Goal: Communication & Community: Answer question/provide support

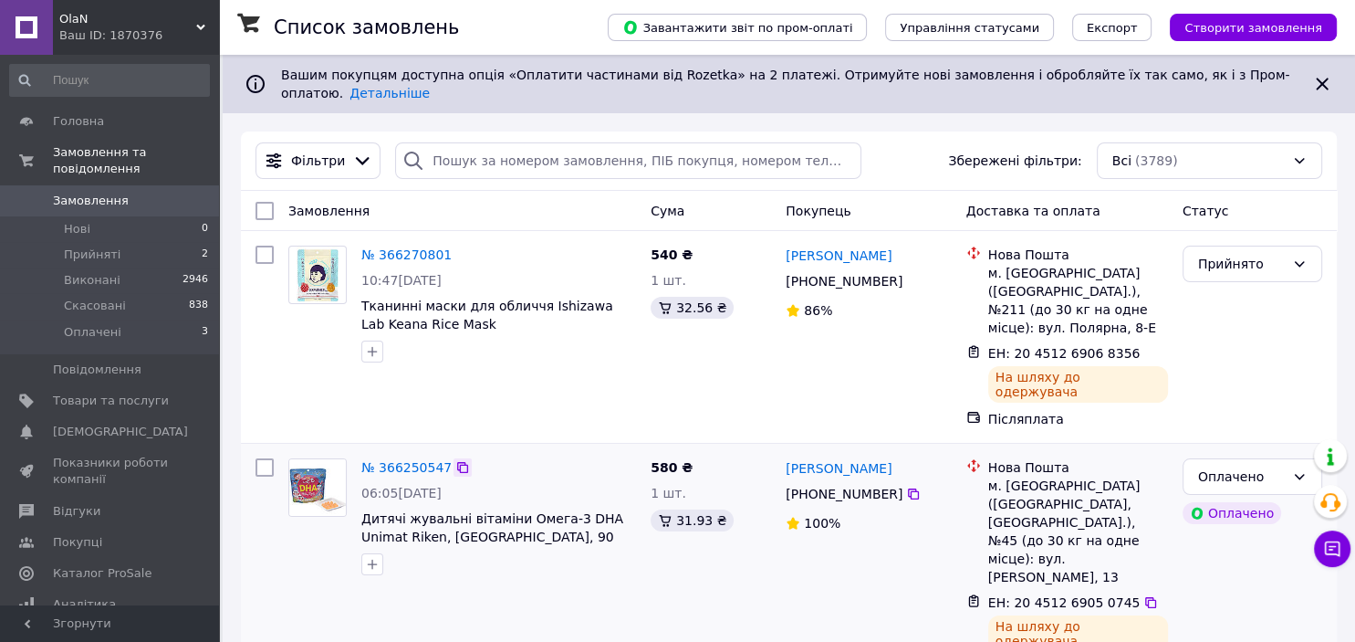
click at [455, 460] on icon at bounding box center [462, 467] width 15 height 15
click at [1327, 548] on icon at bounding box center [1332, 548] width 18 height 18
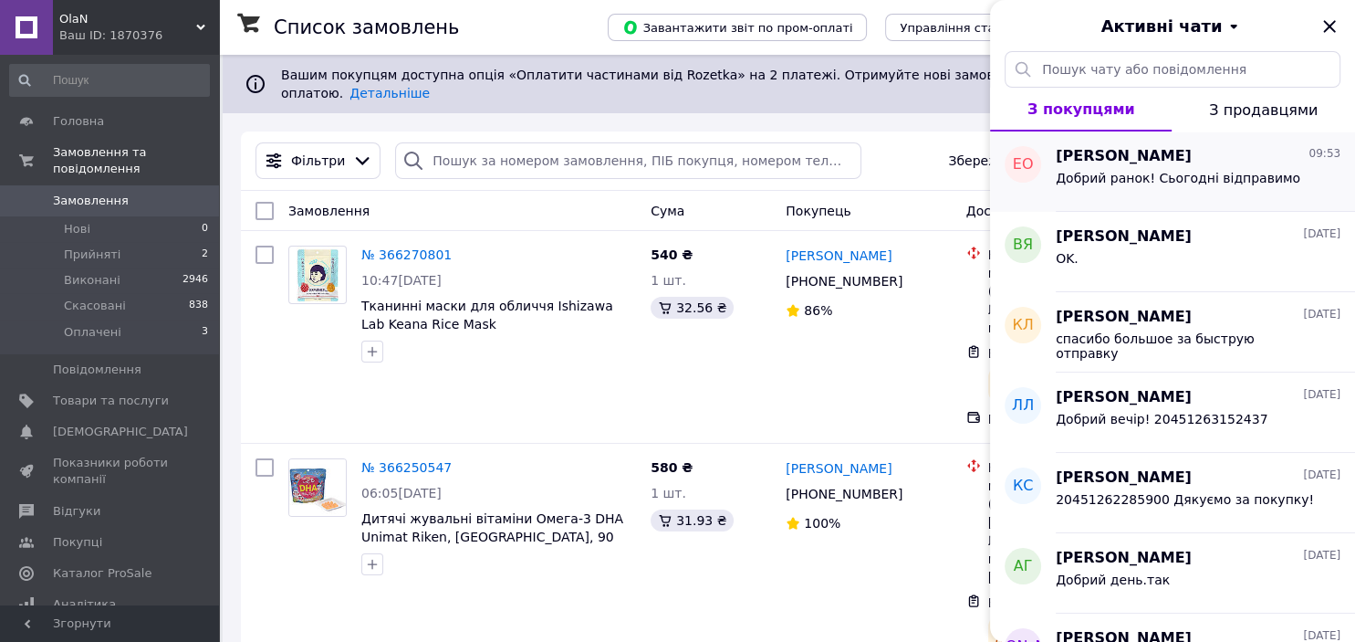
click at [1183, 177] on span "Добрий ранок! Сьогодні відправимо" at bounding box center [1178, 178] width 245 height 15
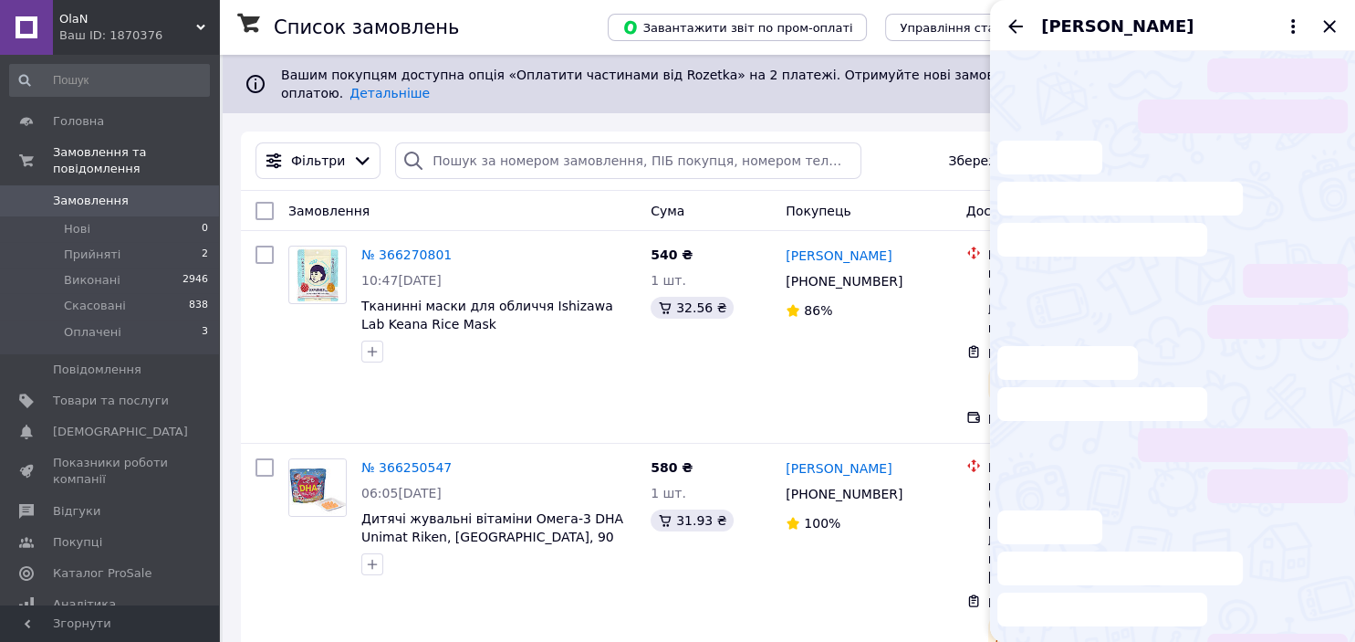
scroll to position [2881, 0]
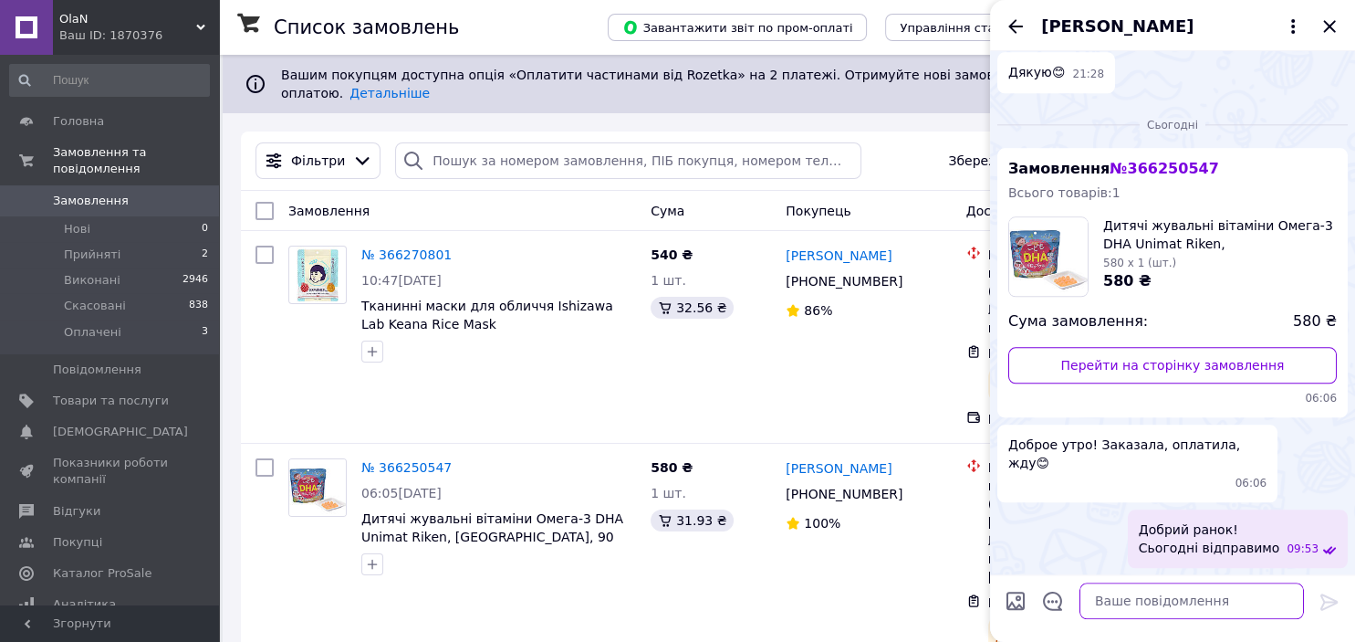
click at [1133, 600] on textarea at bounding box center [1192, 601] width 224 height 37
paste textarea "[URL][DOMAIN_NAME]"
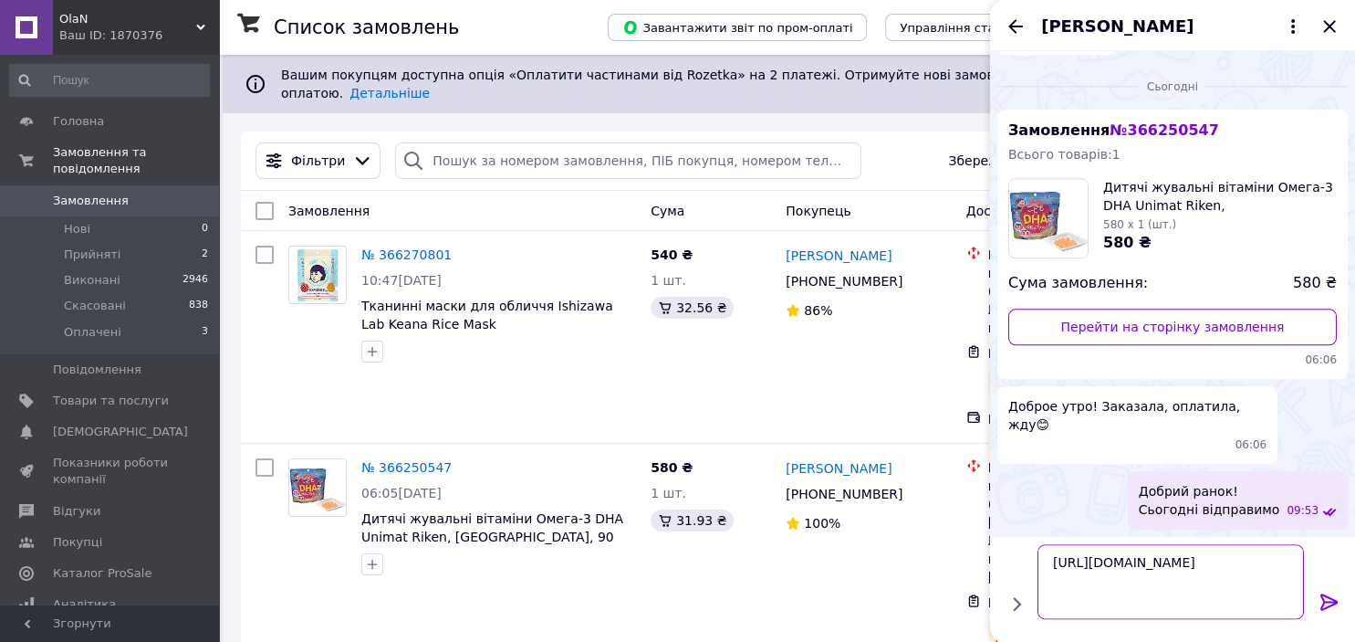
scroll to position [2680, 0]
type textarea "[URL][DOMAIN_NAME]"
click at [1329, 600] on icon at bounding box center [1330, 602] width 22 height 22
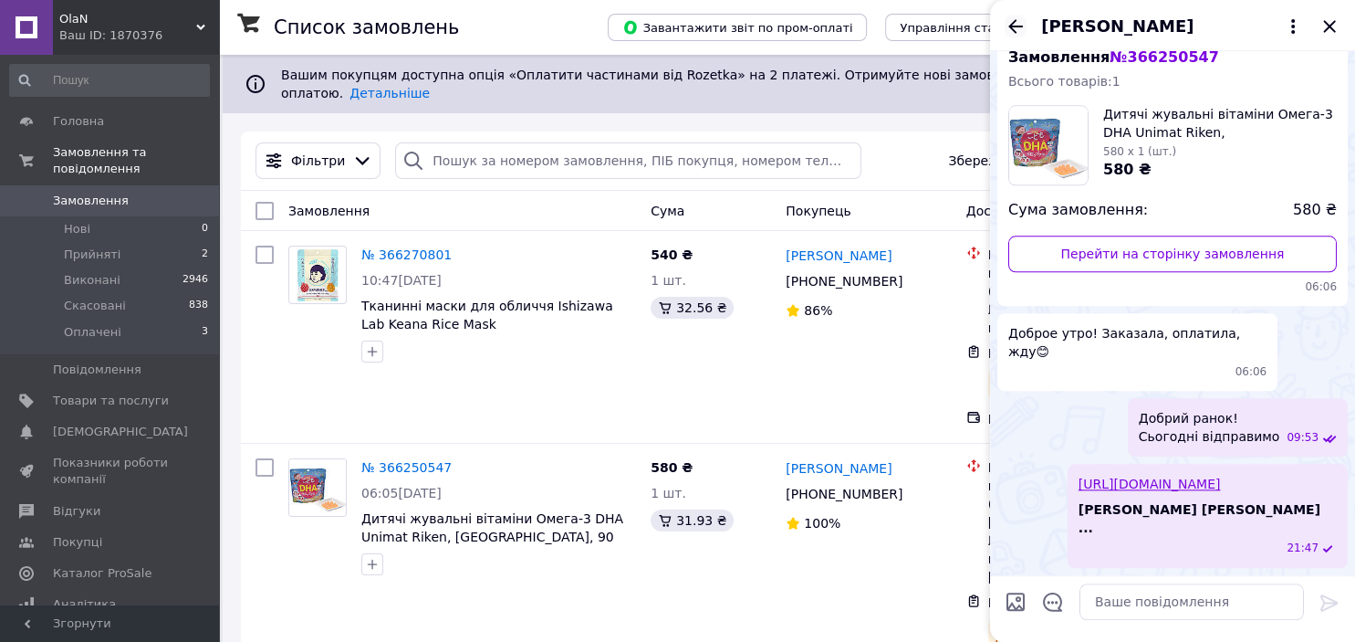
click at [1018, 26] on icon "Назад" at bounding box center [1015, 26] width 15 height 14
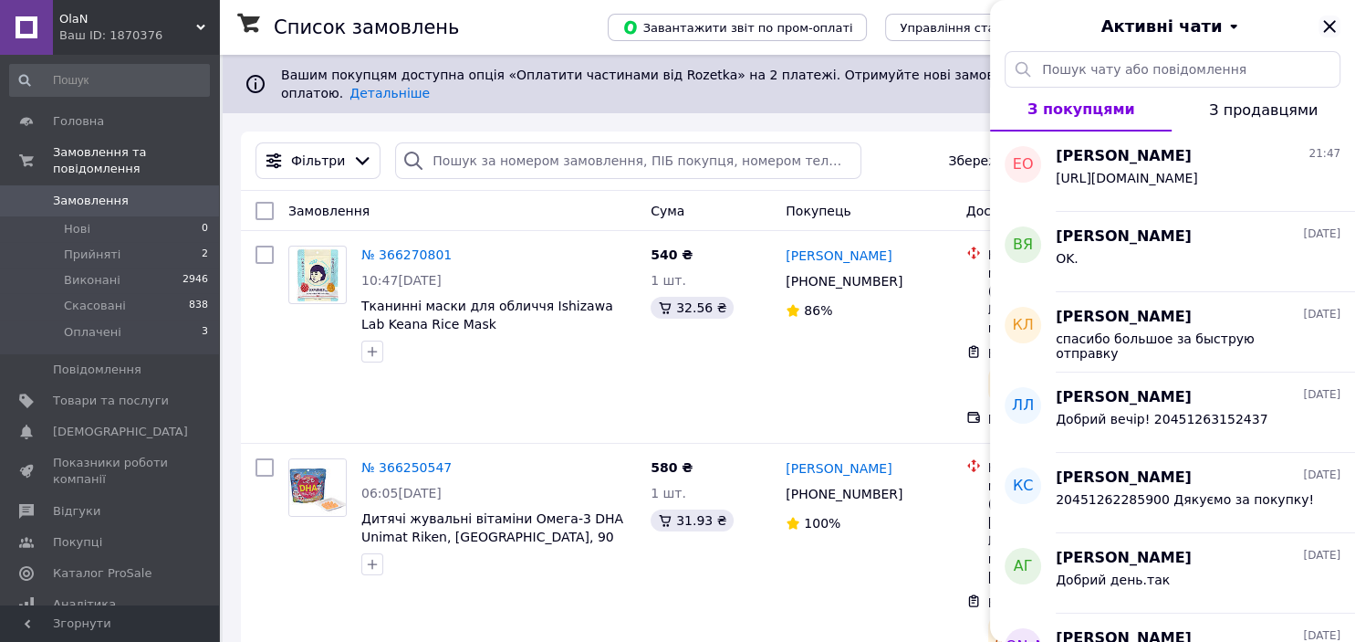
click at [1327, 27] on icon "Закрити" at bounding box center [1330, 27] width 22 height 22
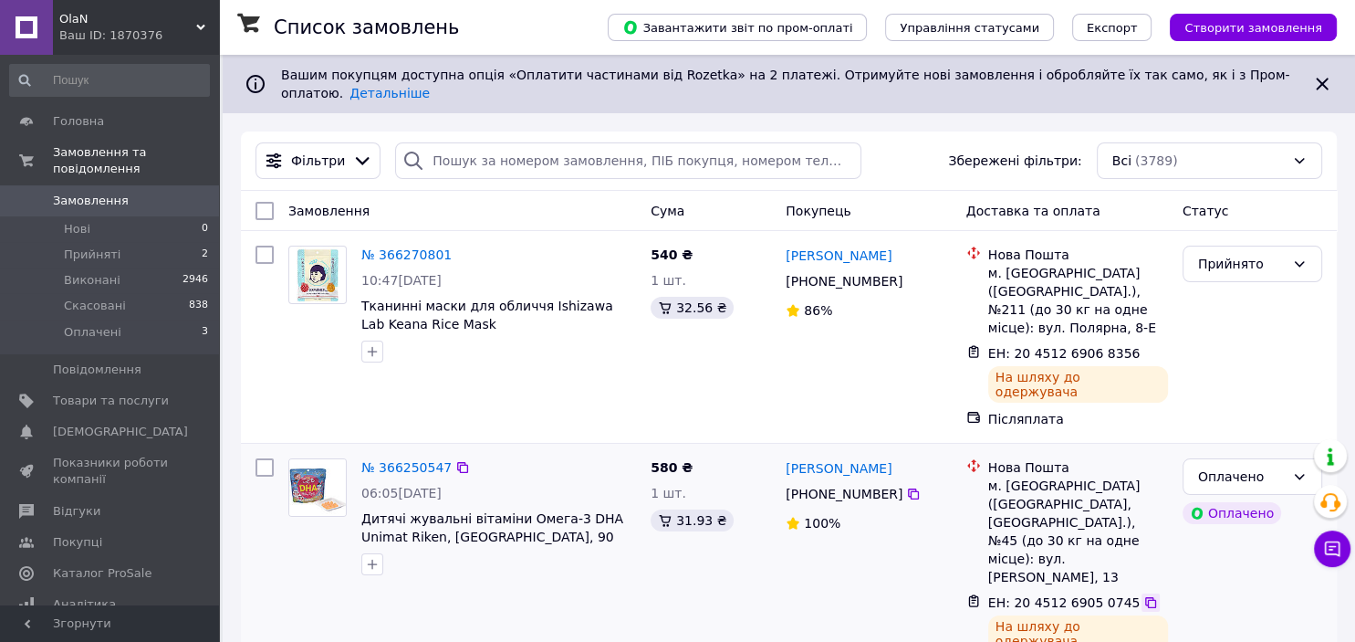
click at [1143, 595] on icon at bounding box center [1150, 602] width 15 height 15
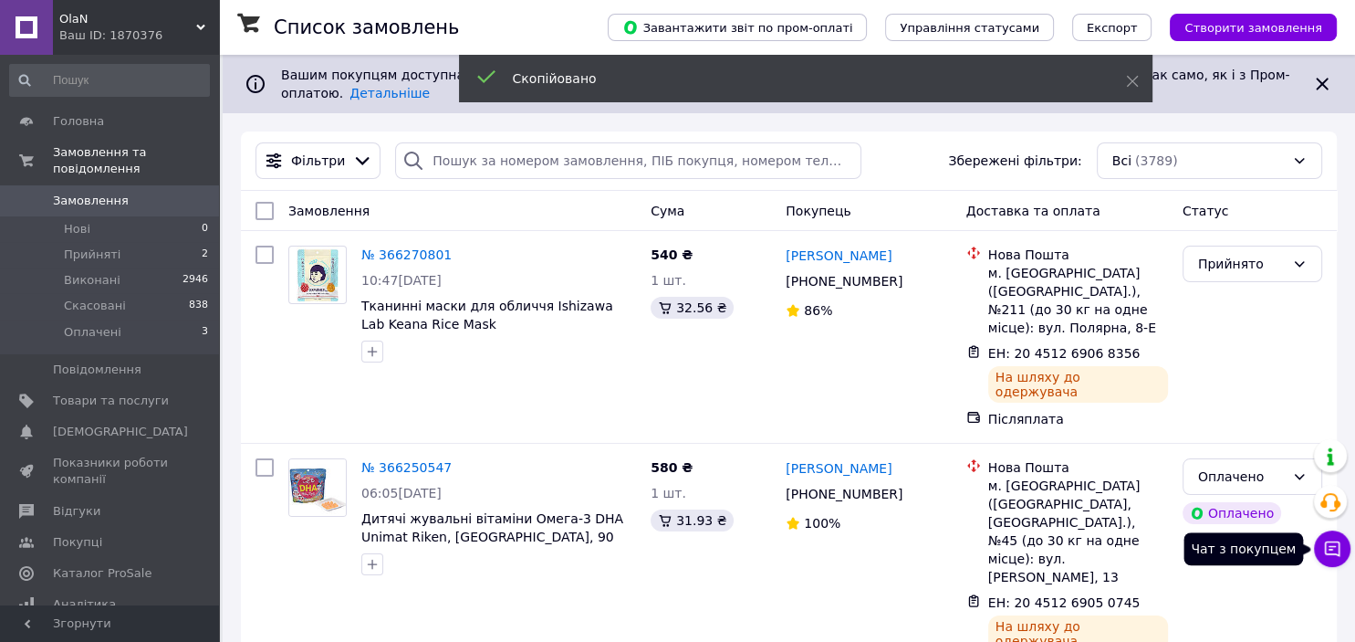
click at [1327, 557] on icon at bounding box center [1332, 548] width 18 height 18
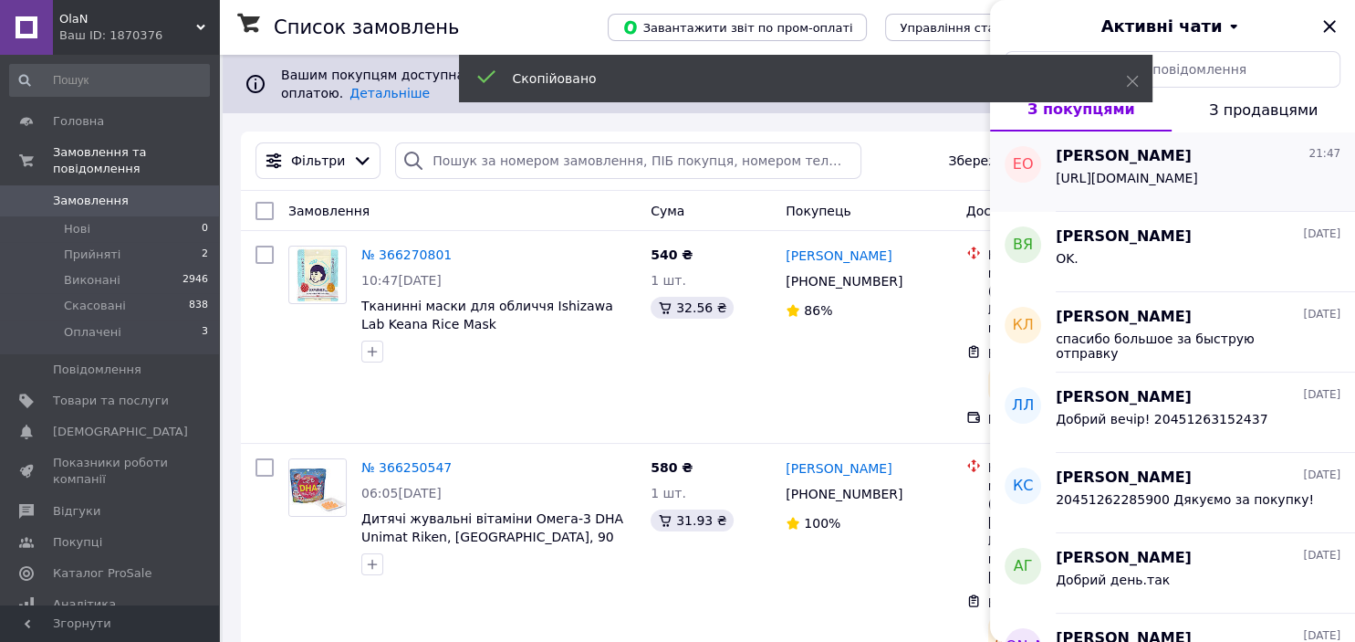
click at [1166, 152] on span "[PERSON_NAME]" at bounding box center [1124, 156] width 136 height 21
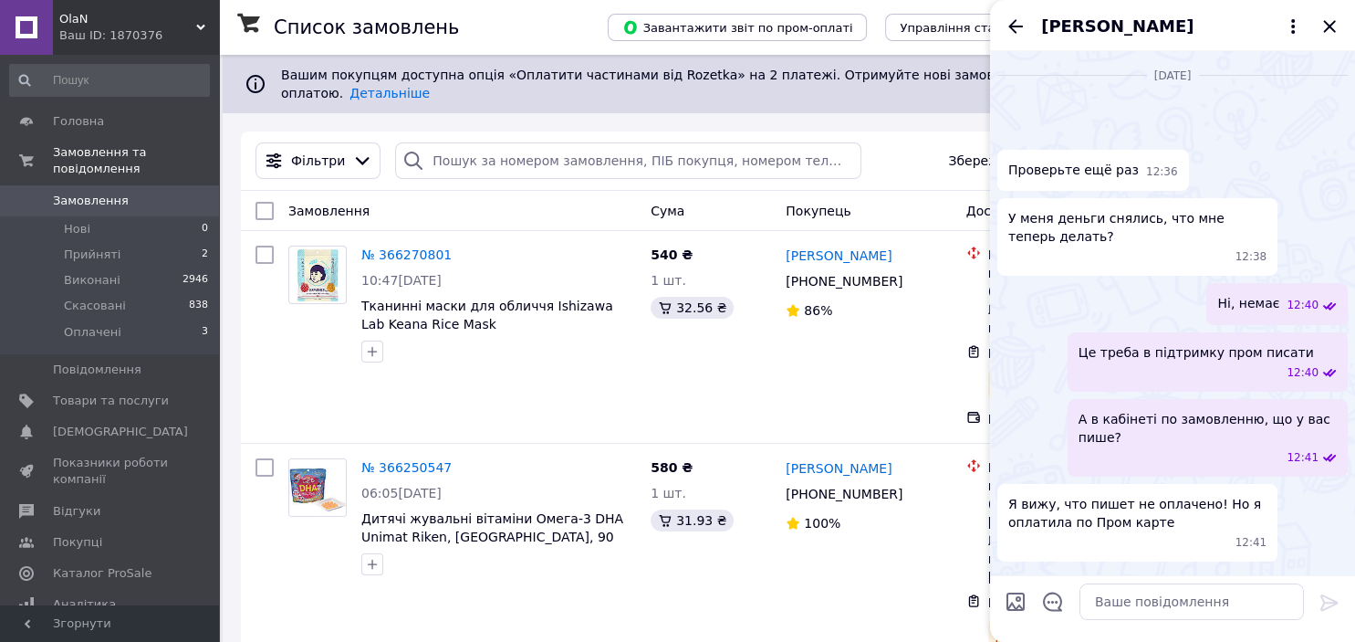
scroll to position [2809, 0]
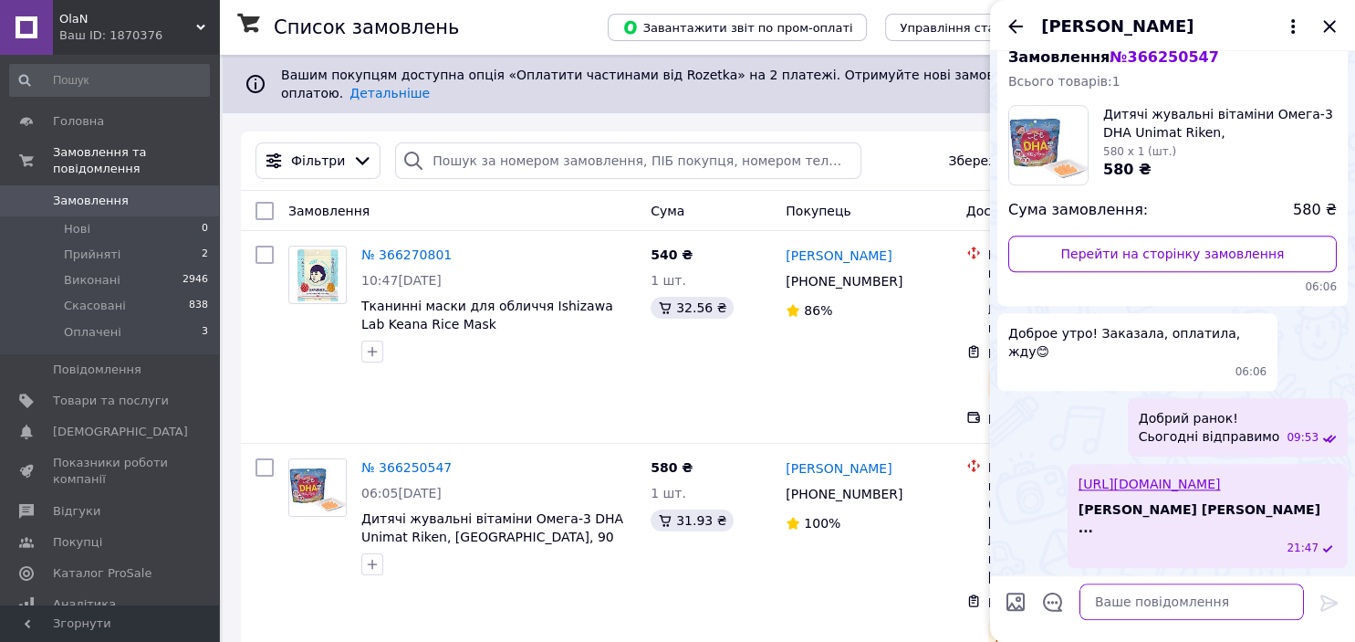
click at [1150, 611] on textarea at bounding box center [1192, 601] width 224 height 37
paste textarea "20451269050745"
type textarea "20451269050745 зустрічайте)"
click at [1326, 599] on icon at bounding box center [1330, 602] width 22 height 22
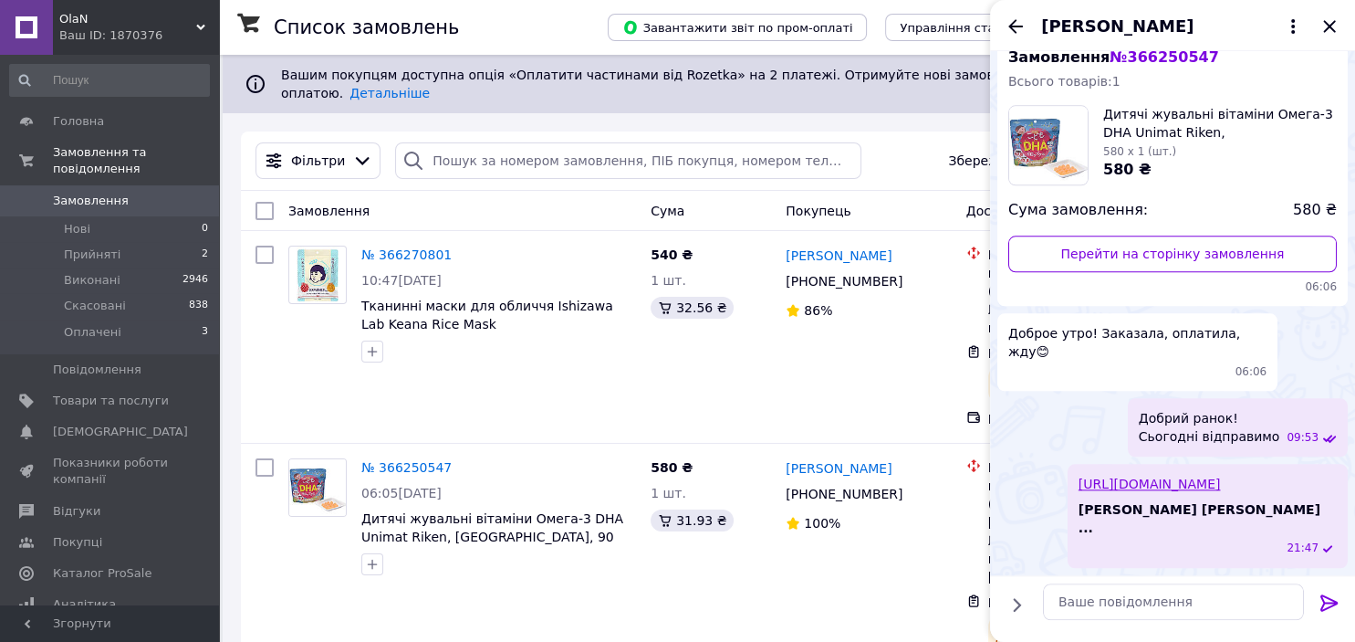
scroll to position [0, 0]
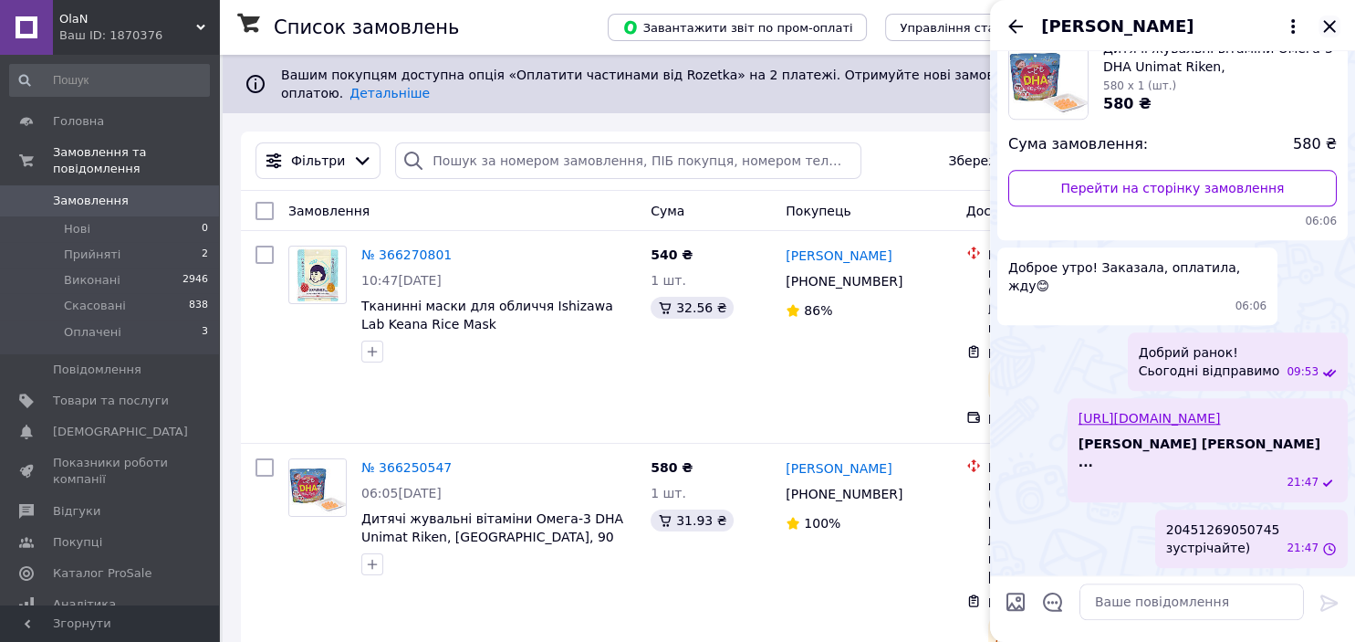
click at [1334, 24] on icon "Закрити" at bounding box center [1330, 27] width 22 height 22
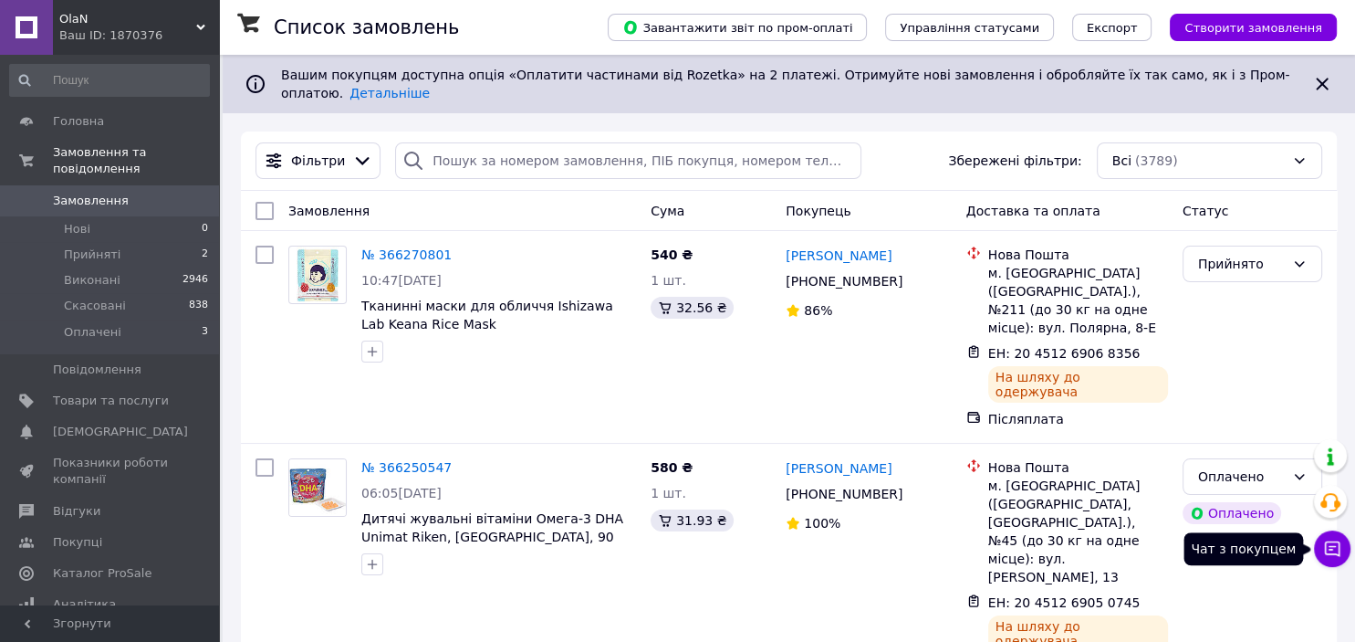
click at [1336, 560] on button "Чат з покупцем" at bounding box center [1332, 548] width 37 height 37
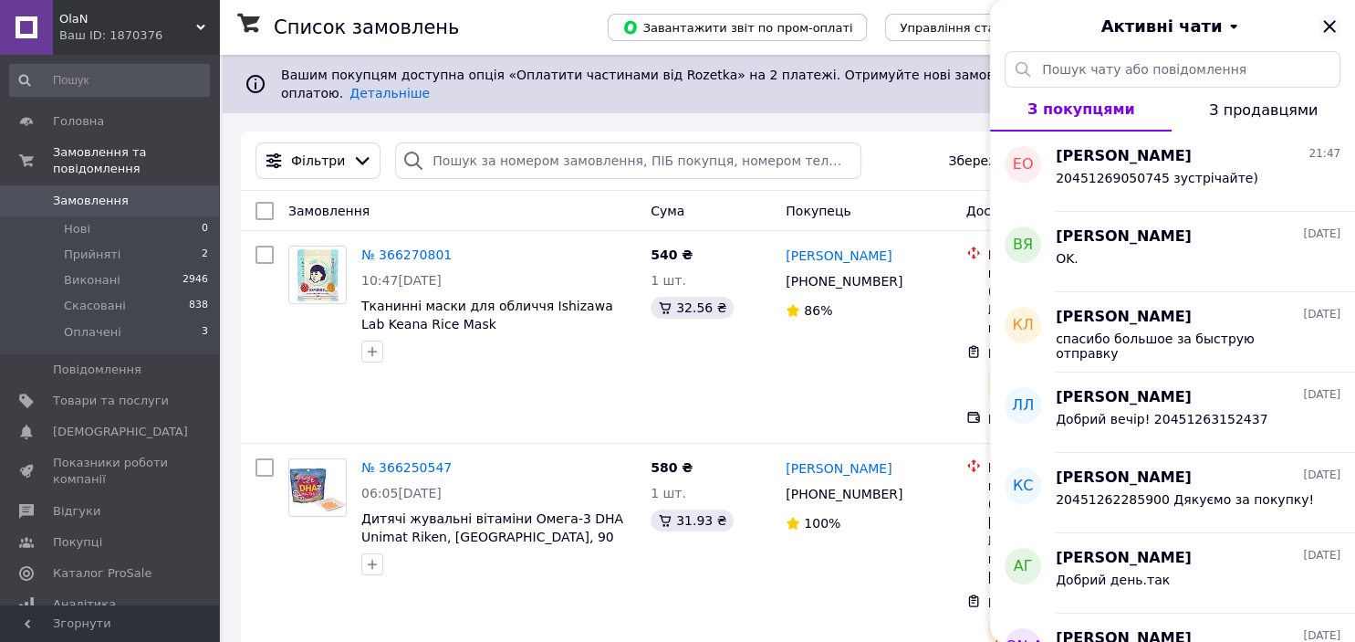
click at [1329, 27] on icon "Закрити" at bounding box center [1329, 26] width 12 height 12
